Goal: Check status

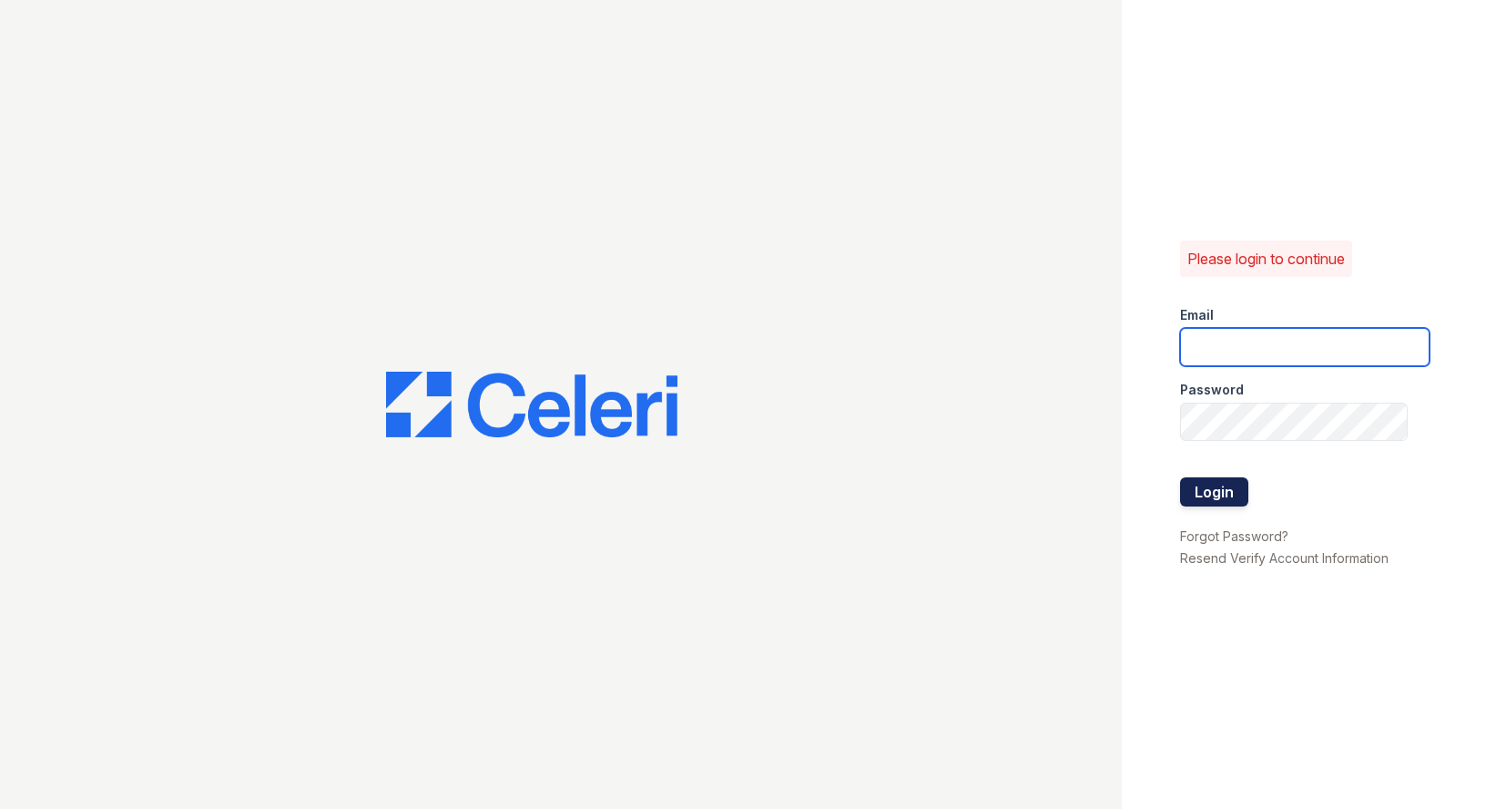
type input "scohen@trinity-pm.com"
click at [1207, 492] on button "Login" at bounding box center [1214, 491] width 68 height 29
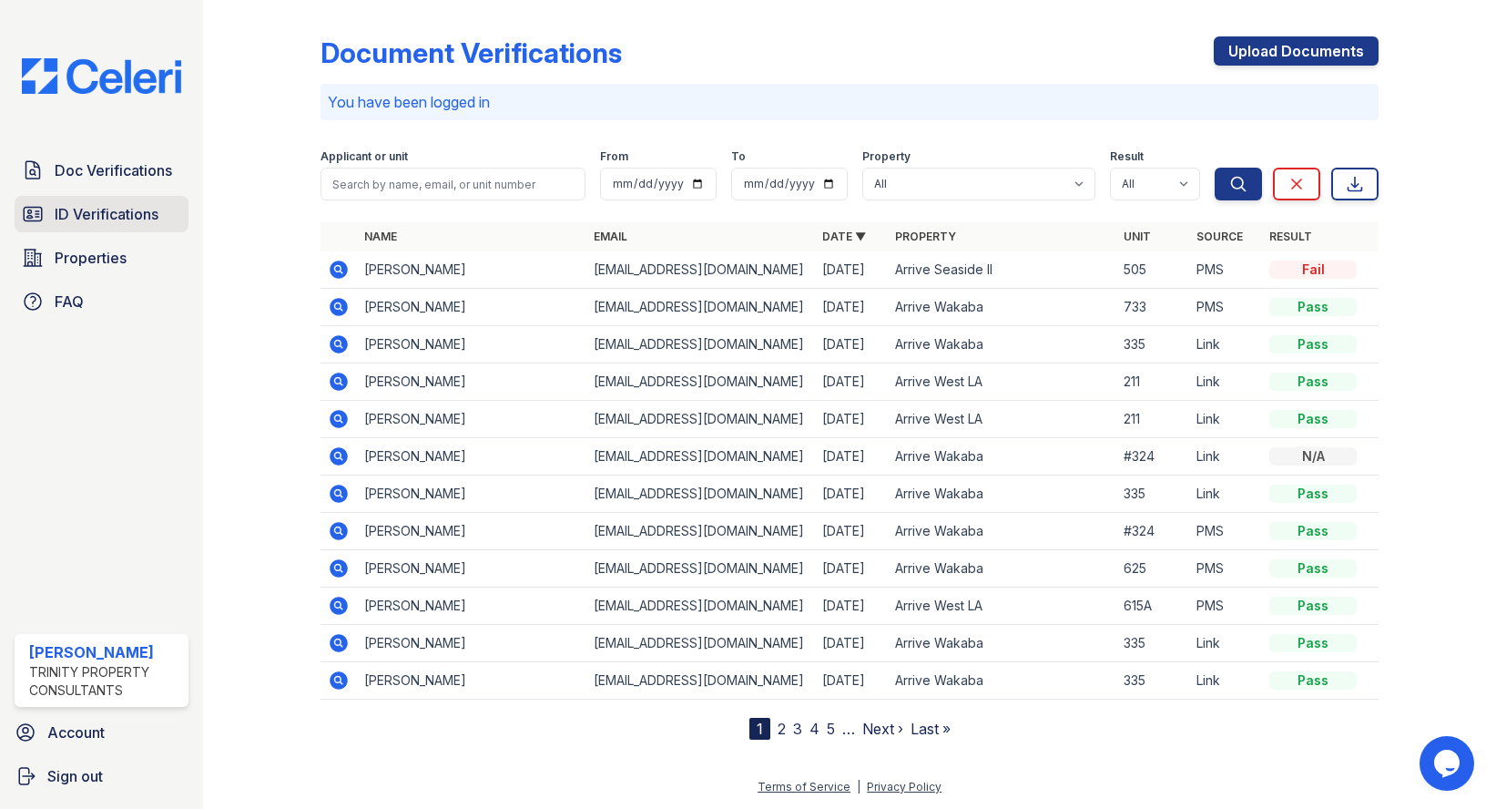
click at [98, 224] on span "ID Verifications" at bounding box center [107, 214] width 104 height 22
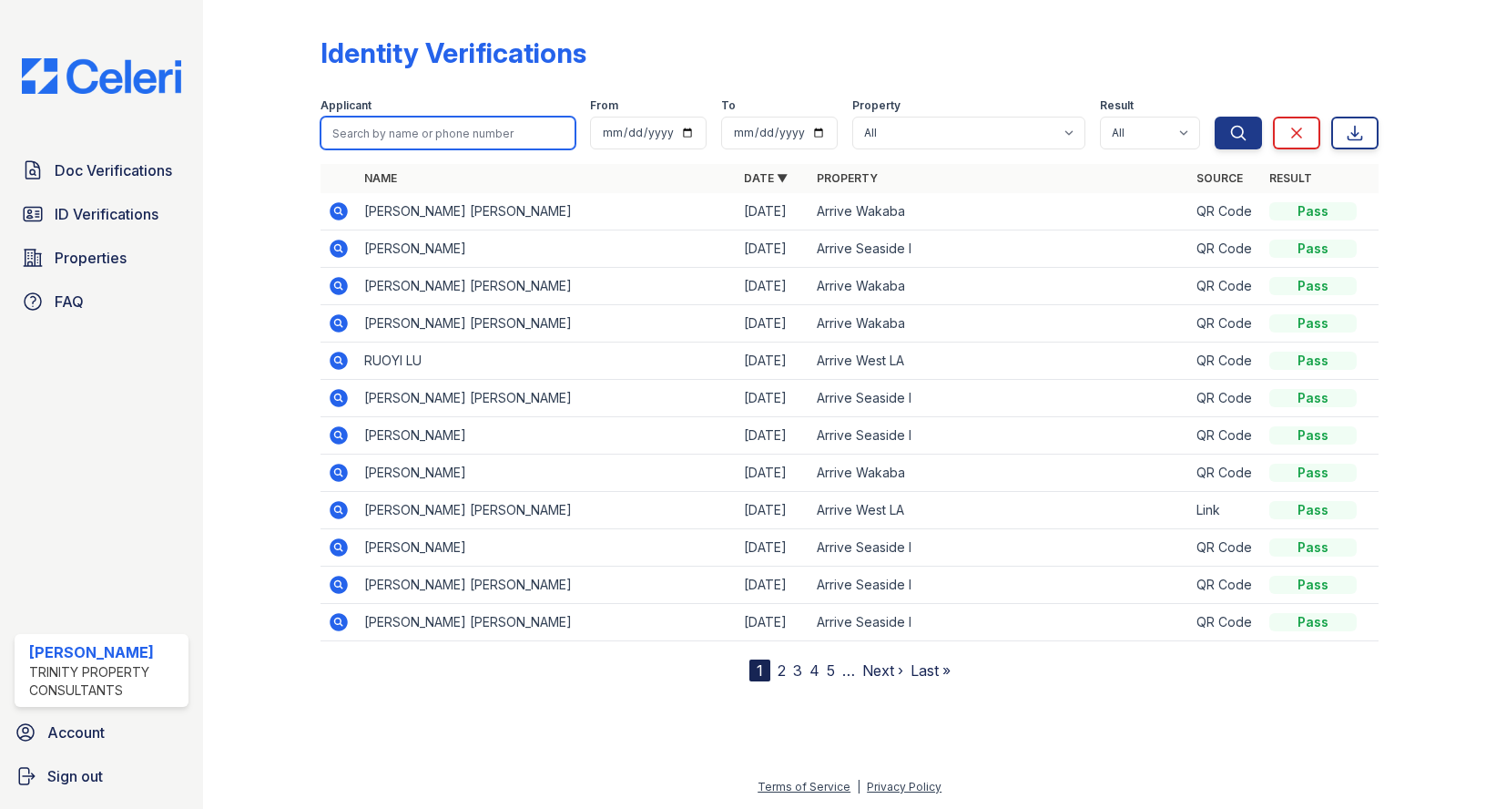
click at [426, 138] on input "search" at bounding box center [447, 133] width 255 height 33
type input "leo"
click at [1215, 117] on button "Search" at bounding box center [1238, 133] width 47 height 33
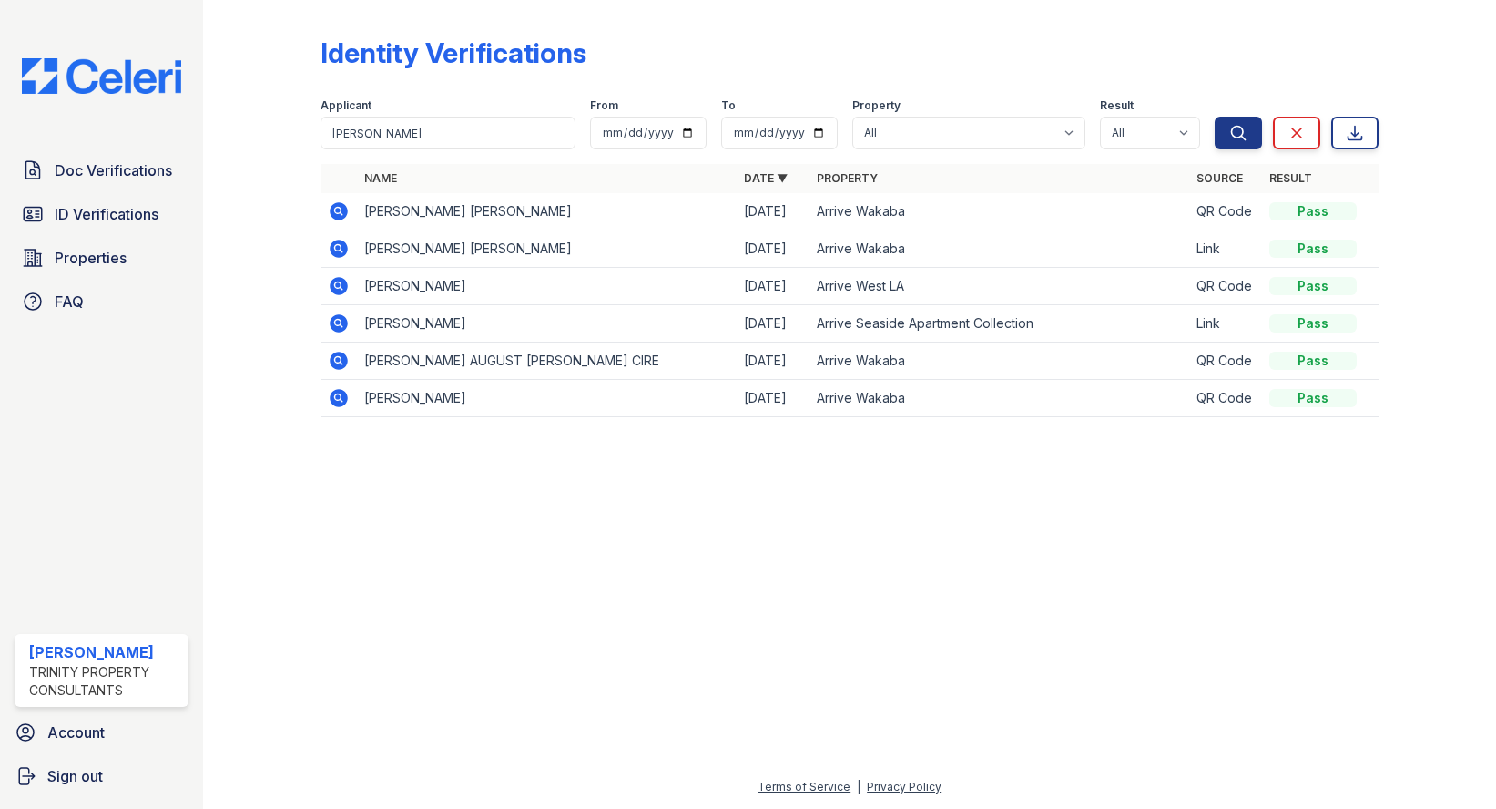
click at [340, 213] on icon at bounding box center [339, 211] width 22 height 22
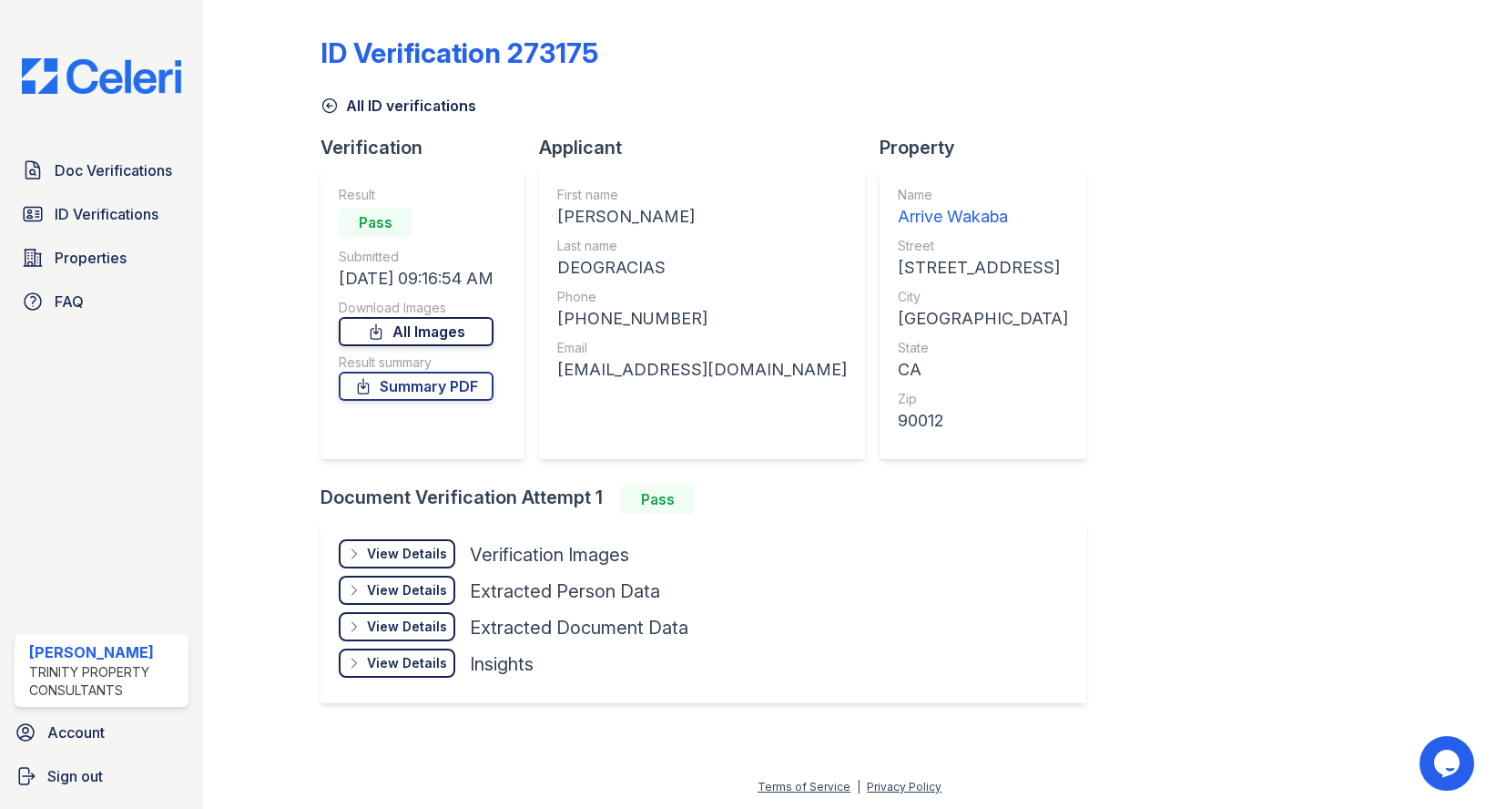
click at [475, 335] on link "All Images" at bounding box center [416, 331] width 155 height 29
drag, startPoint x: 1440, startPoint y: 444, endPoint x: 1360, endPoint y: 396, distance: 93.5
click at [1440, 444] on div at bounding box center [1423, 367] width 88 height 721
